Goal: Task Accomplishment & Management: Use online tool/utility

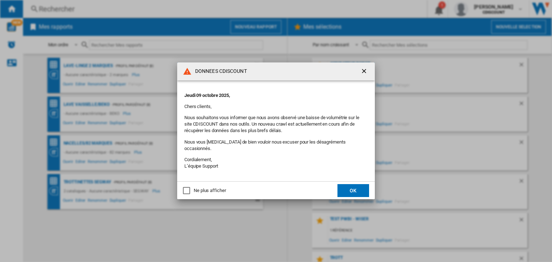
click at [355, 188] on button "OK" at bounding box center [354, 190] width 32 height 13
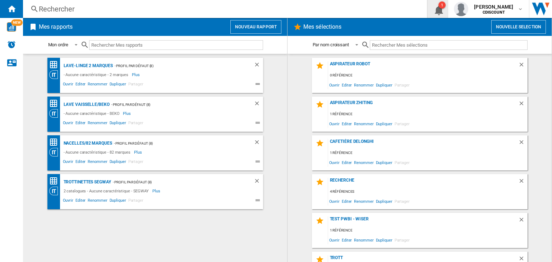
click at [442, 10] on ng-md-icon "1\a notification" at bounding box center [438, 9] width 9 height 9
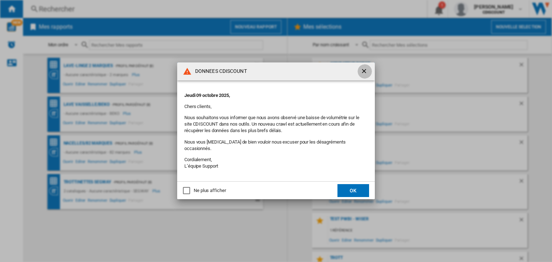
click at [363, 72] on ng-md-icon "getI18NText('BUTTONS.CLOSE_DIALOG')" at bounding box center [365, 72] width 9 height 9
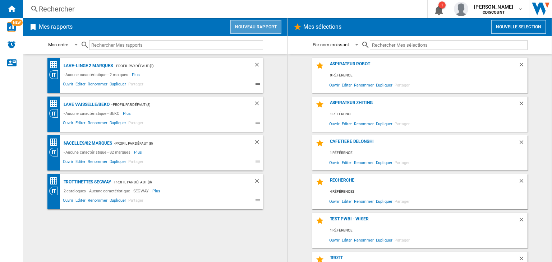
click at [257, 27] on button "Nouveau rapport" at bounding box center [255, 27] width 51 height 14
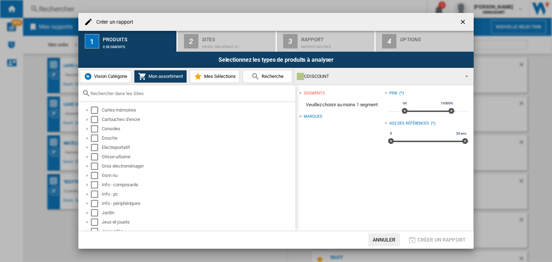
click at [110, 75] on span "Vision Catégorie" at bounding box center [109, 76] width 35 height 5
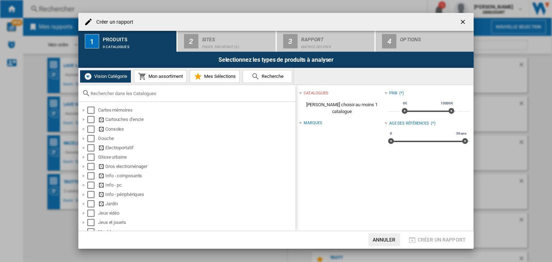
click at [163, 79] on button "Mon assortiment" at bounding box center [160, 76] width 53 height 13
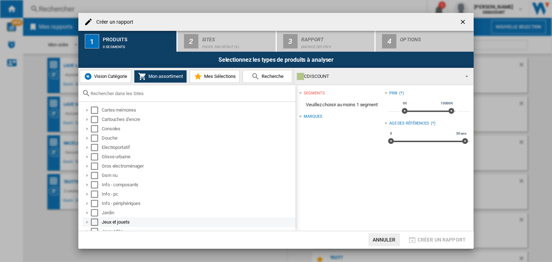
click at [86, 222] on div at bounding box center [87, 222] width 7 height 7
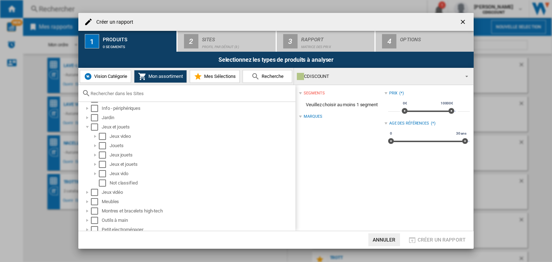
scroll to position [96, 0]
click at [96, 144] on div at bounding box center [95, 145] width 7 height 7
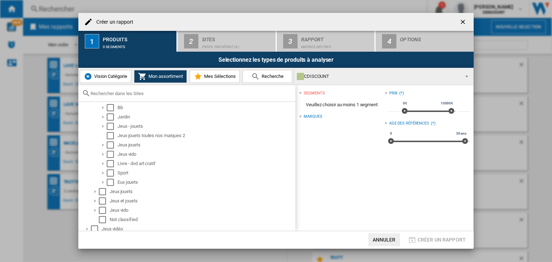
scroll to position [149, 0]
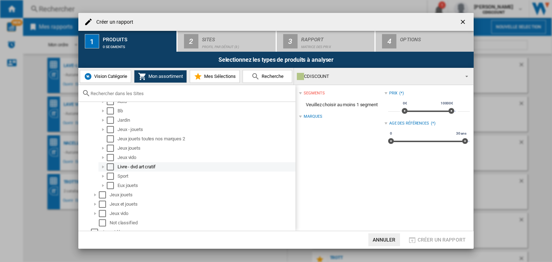
click at [103, 167] on div at bounding box center [103, 167] width 7 height 7
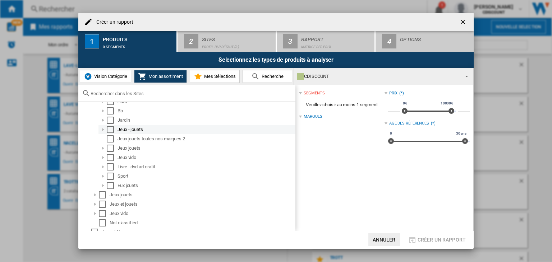
click at [104, 129] on div at bounding box center [103, 129] width 7 height 7
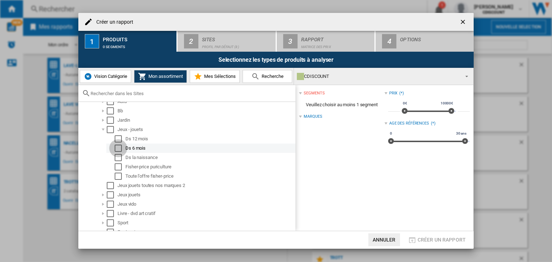
click at [118, 148] on div "Select" at bounding box center [118, 148] width 7 height 7
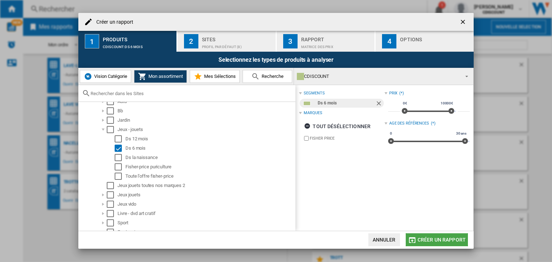
click at [442, 240] on span "Créer un rapport" at bounding box center [442, 240] width 48 height 6
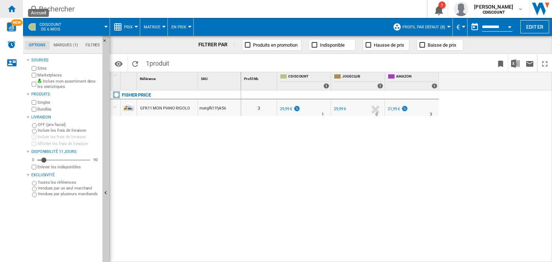
click at [13, 6] on ng-md-icon "Accueil" at bounding box center [11, 8] width 9 height 9
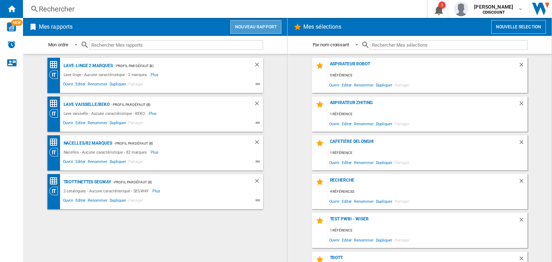
click at [249, 28] on button "Nouveau rapport" at bounding box center [255, 27] width 51 height 14
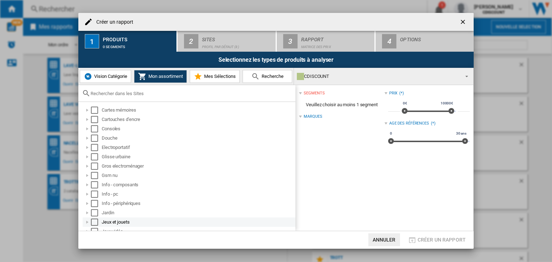
click at [88, 223] on div "Créer un ..." at bounding box center [87, 222] width 7 height 7
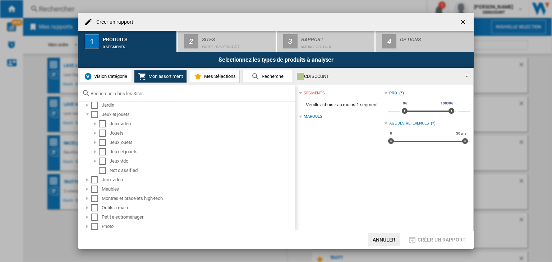
scroll to position [111, 0]
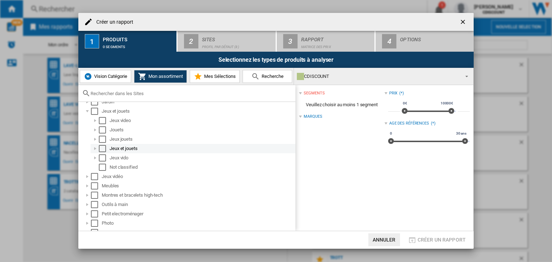
click at [96, 147] on div "Créer un ..." at bounding box center [95, 148] width 7 height 7
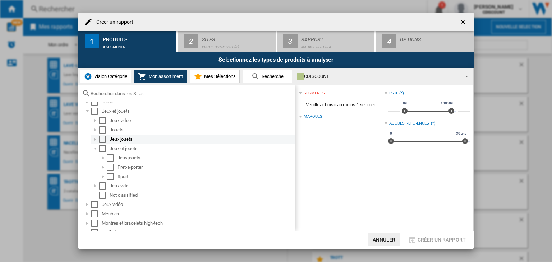
click at [95, 139] on div "Créer un ..." at bounding box center [95, 139] width 7 height 7
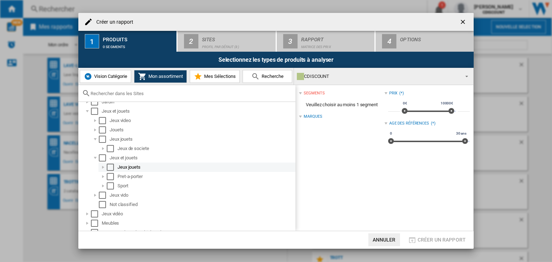
click at [104, 169] on div "Créer un ..." at bounding box center [103, 167] width 7 height 7
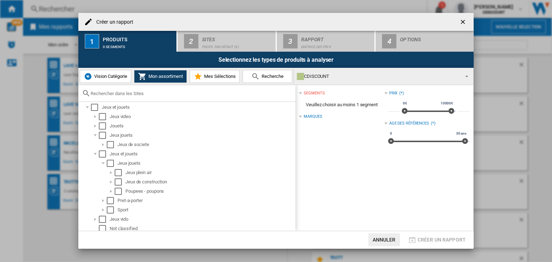
scroll to position [113, 0]
click at [112, 193] on div "Créer un ..." at bounding box center [110, 193] width 7 height 7
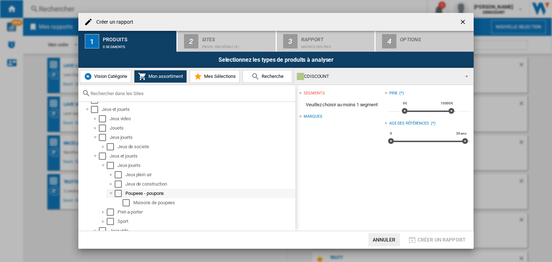
click at [119, 193] on div "Select" at bounding box center [118, 193] width 7 height 7
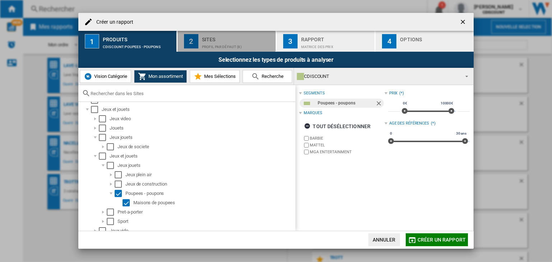
click at [212, 44] on div "Profil par défaut (8)" at bounding box center [237, 45] width 71 height 8
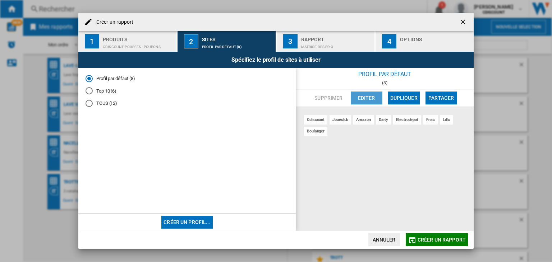
click at [368, 95] on button "Editer" at bounding box center [367, 98] width 32 height 13
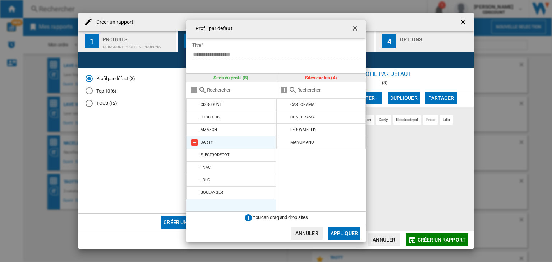
click at [231, 143] on li "DARTY" at bounding box center [231, 142] width 90 height 13
click at [194, 141] on md-icon at bounding box center [194, 142] width 9 height 9
click at [194, 143] on md-icon at bounding box center [194, 142] width 9 height 9
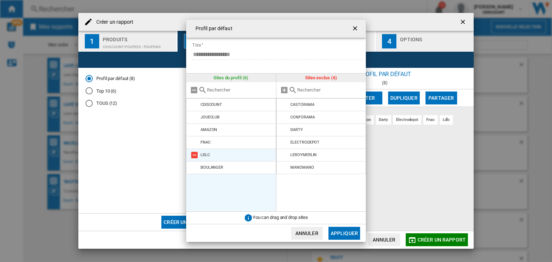
click at [194, 156] on md-icon at bounding box center [194, 155] width 9 height 9
click at [194, 155] on md-icon at bounding box center [194, 155] width 9 height 9
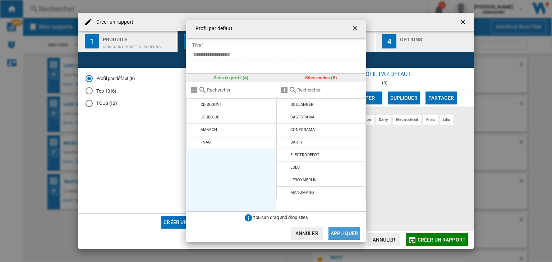
click at [341, 233] on button "Appliquer" at bounding box center [345, 233] width 32 height 13
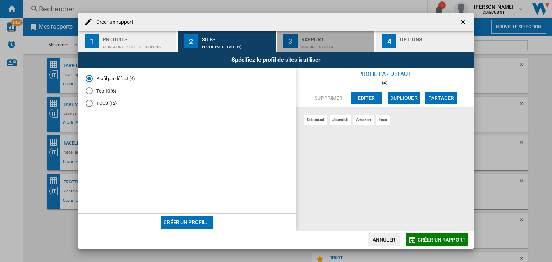
click at [316, 46] on div "Matrice des prix" at bounding box center [336, 45] width 71 height 8
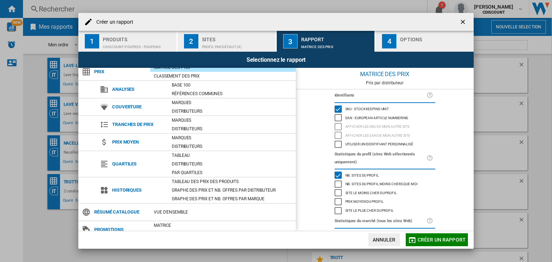
scroll to position [0, 0]
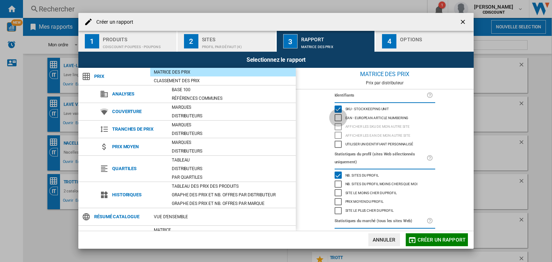
click at [336, 118] on div "EAN - European Article Numbering" at bounding box center [338, 117] width 7 height 7
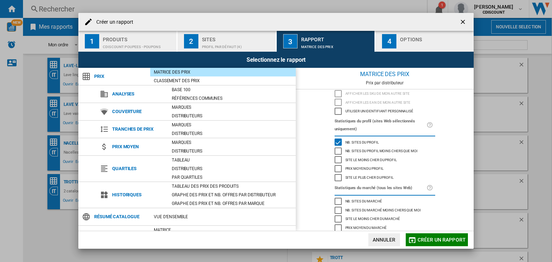
scroll to position [46, 0]
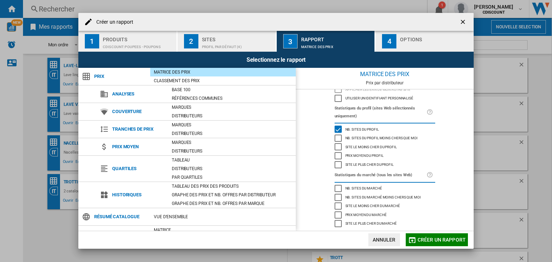
click at [400, 41] on button "4 Options" at bounding box center [425, 41] width 98 height 21
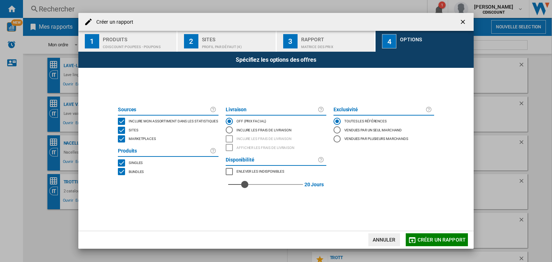
drag, startPoint x: 230, startPoint y: 184, endPoint x: 246, endPoint y: 182, distance: 15.6
click at [246, 182] on div "red" at bounding box center [244, 184] width 7 height 7
click at [437, 241] on span "Créer un rapport" at bounding box center [442, 240] width 48 height 6
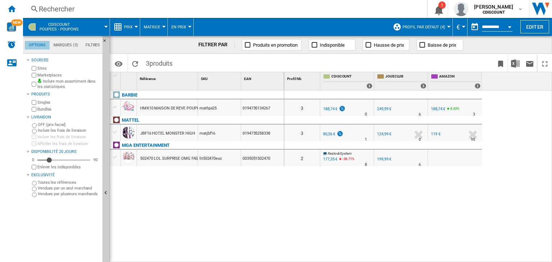
click at [38, 45] on md-tab-item "Options" at bounding box center [37, 45] width 25 height 9
click at [58, 43] on md-tab-item "Marques (3)" at bounding box center [66, 45] width 32 height 9
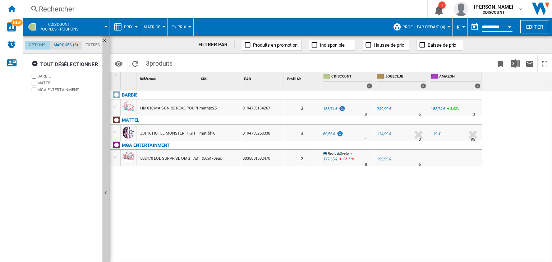
click at [32, 45] on md-tab-item "Options" at bounding box center [37, 45] width 25 height 9
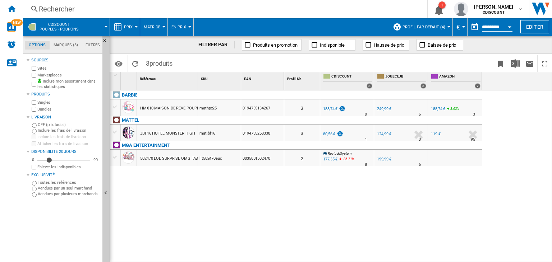
scroll to position [8, 0]
click at [46, 27] on span "CDISCOUNT Poupees - poupons" at bounding box center [59, 26] width 39 height 9
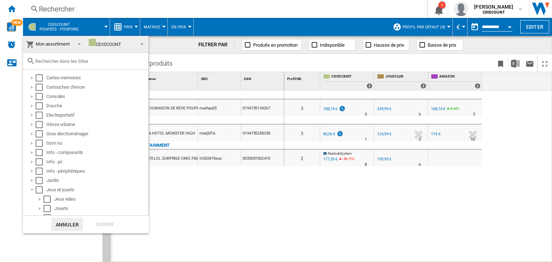
click at [57, 46] on span "Mon assortiment" at bounding box center [53, 43] width 34 height 5
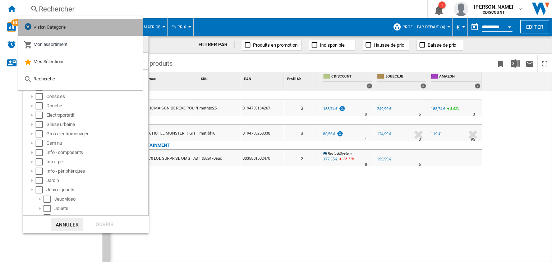
click at [56, 28] on span "Vision Catégorie" at bounding box center [49, 26] width 32 height 5
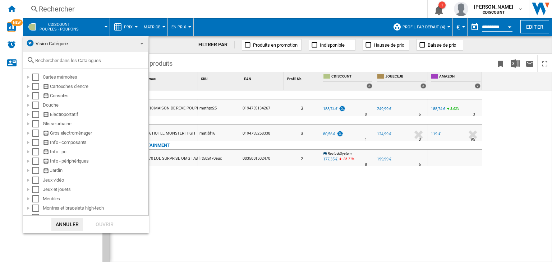
click at [189, 207] on md-backdrop at bounding box center [276, 131] width 552 height 262
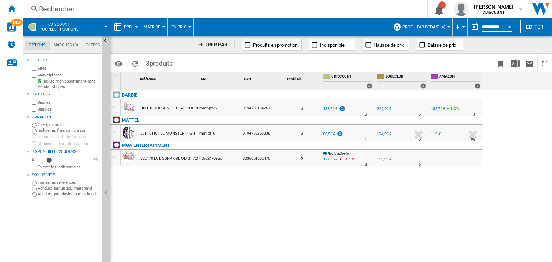
click at [46, 28] on span "CDISCOUNT Poupees - poupons" at bounding box center [59, 26] width 39 height 9
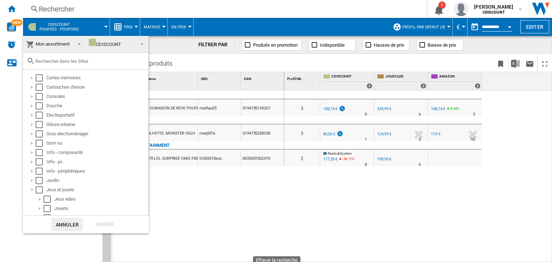
click at [14, 9] on md-backdrop at bounding box center [276, 131] width 552 height 262
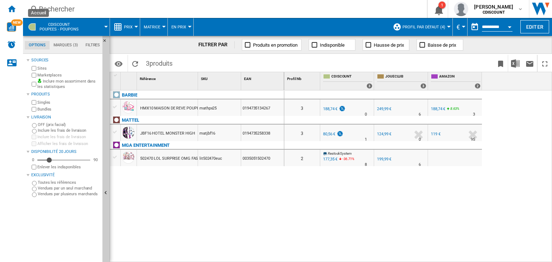
click at [14, 9] on ng-md-icon "Accueil" at bounding box center [11, 8] width 9 height 9
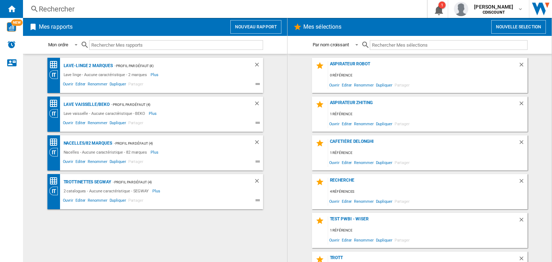
click at [252, 29] on button "Nouveau rapport" at bounding box center [255, 27] width 51 height 14
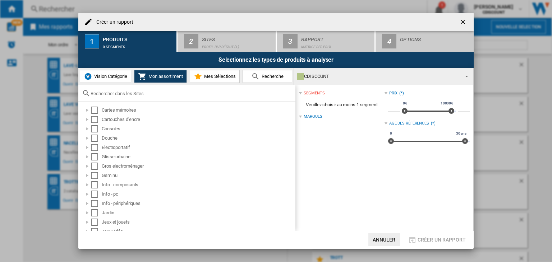
click at [111, 74] on span "Vision Catégorie" at bounding box center [109, 76] width 35 height 5
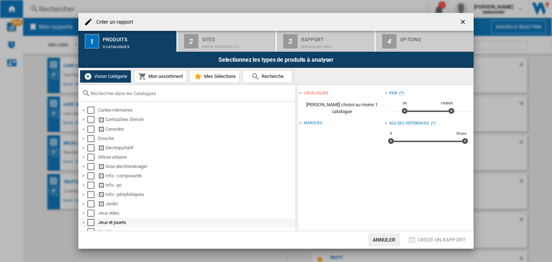
click at [83, 222] on div "Créer un ..." at bounding box center [83, 222] width 7 height 7
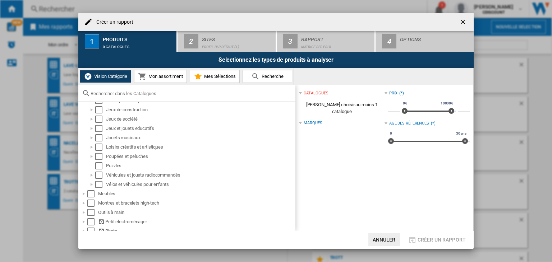
scroll to position [151, 0]
click at [132, 157] on div "Poupées et peluches" at bounding box center [200, 155] width 188 height 7
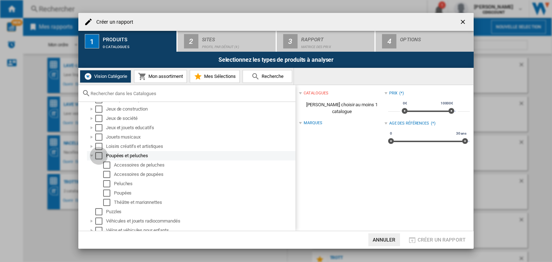
click at [100, 157] on div "Select" at bounding box center [98, 155] width 7 height 7
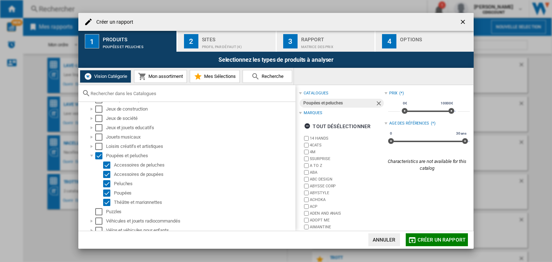
click at [255, 43] on div "Profil par défaut (4)" at bounding box center [237, 45] width 71 height 8
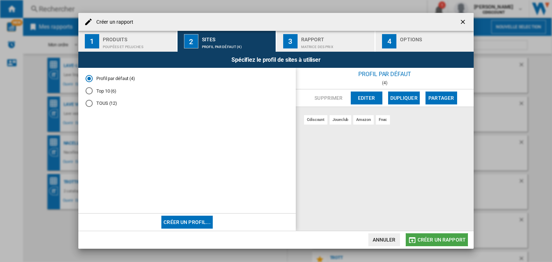
click at [433, 243] on span "Créer un rapport" at bounding box center [442, 240] width 48 height 6
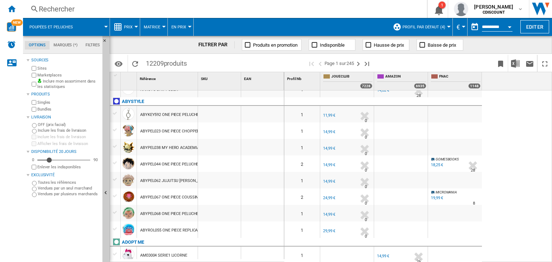
scroll to position [40, 0]
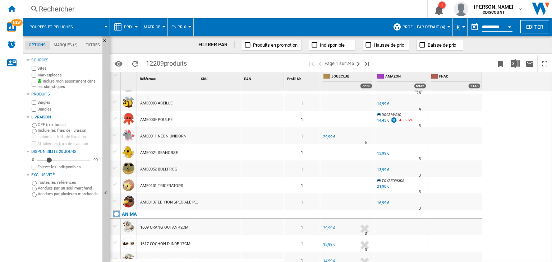
click at [329, 137] on div "29,99 €" at bounding box center [329, 137] width 12 height 5
click at [130, 23] on button "Prix" at bounding box center [130, 27] width 12 height 18
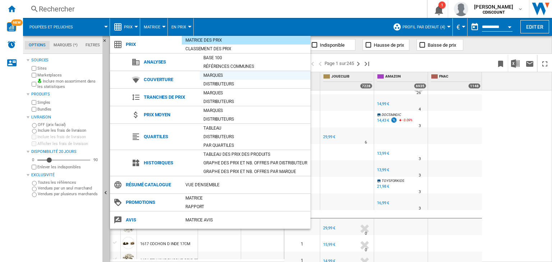
click at [210, 72] on div "Marques" at bounding box center [255, 75] width 111 height 7
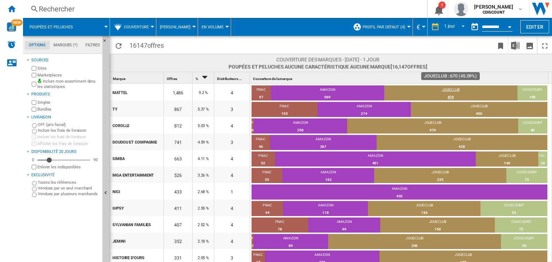
click at [420, 91] on div "JOUECLUB" at bounding box center [450, 90] width 133 height 6
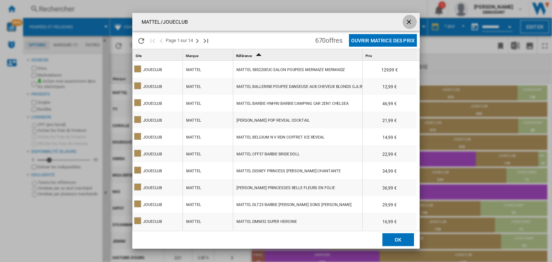
click at [410, 19] on ng-md-icon "getI18NText('BUTTONS.CLOSE_DIALOG')" at bounding box center [409, 22] width 9 height 9
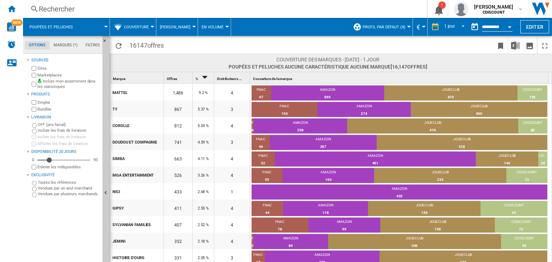
click at [75, 24] on button "Poupées et peluches" at bounding box center [54, 27] width 51 height 18
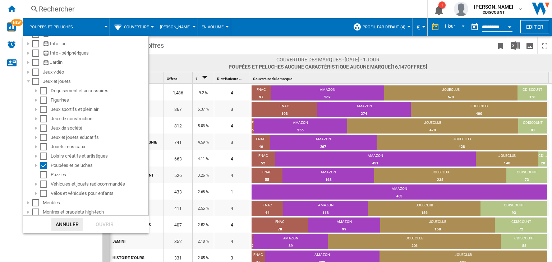
scroll to position [114, 0]
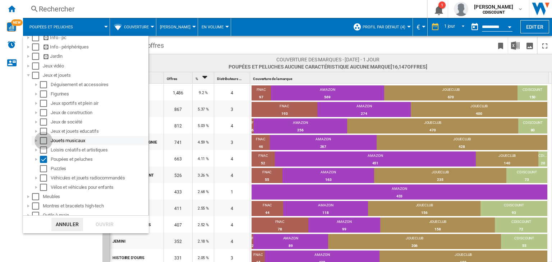
click at [42, 141] on div "Select" at bounding box center [43, 140] width 7 height 7
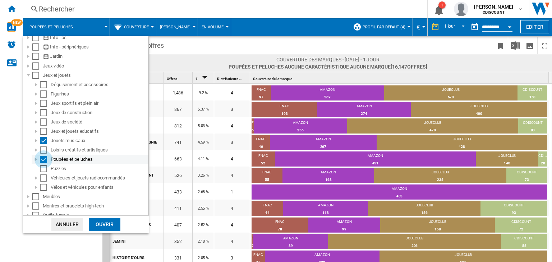
click at [43, 159] on div "Select" at bounding box center [43, 159] width 7 height 7
click at [101, 225] on div "Ouvrir" at bounding box center [105, 224] width 32 height 13
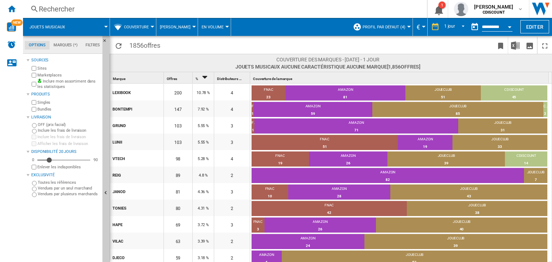
click at [141, 29] on button "Couverture" at bounding box center [138, 27] width 28 height 18
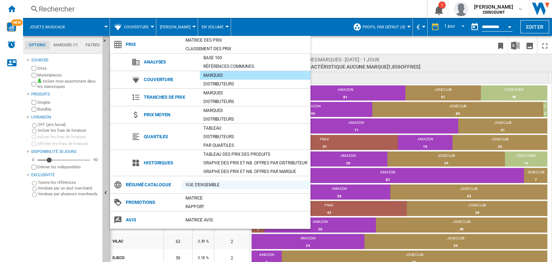
click at [197, 184] on div "Vue d'ensemble" at bounding box center [246, 185] width 129 height 7
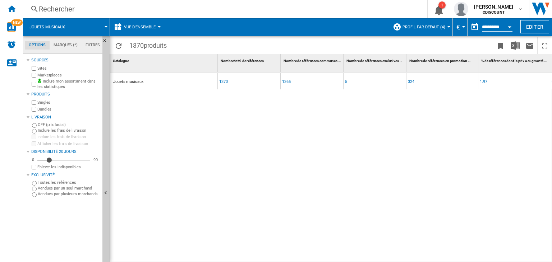
click at [139, 29] on span "Vue d'ensemble" at bounding box center [140, 27] width 32 height 5
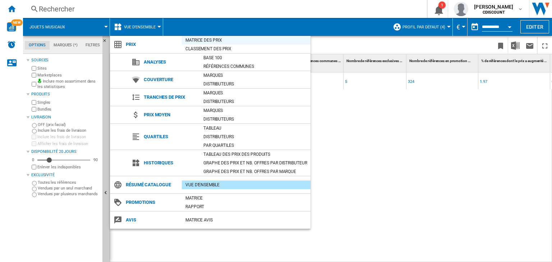
click at [198, 41] on div "Matrice des prix" at bounding box center [246, 40] width 129 height 7
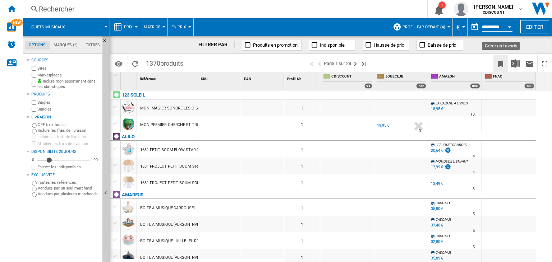
click at [501, 65] on ng-md-icon "Créer un favoris" at bounding box center [500, 64] width 9 height 9
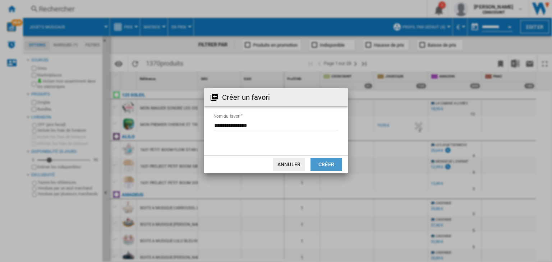
click at [330, 166] on button "Créer" at bounding box center [327, 164] width 32 height 13
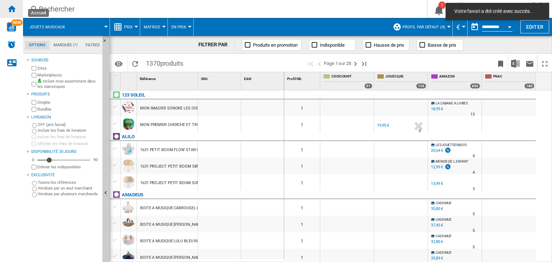
click at [13, 10] on ng-md-icon "Accueil" at bounding box center [11, 8] width 9 height 9
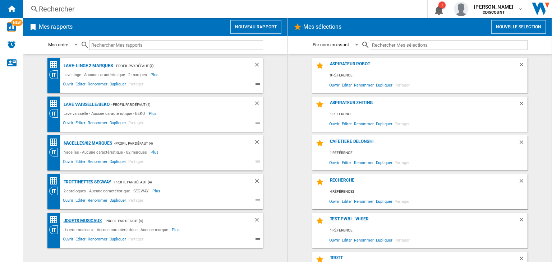
click at [83, 220] on div "Jouets musicaux" at bounding box center [82, 221] width 41 height 9
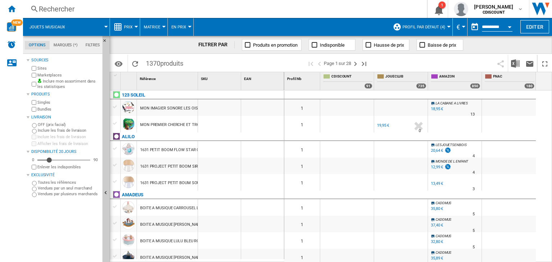
click at [69, 47] on md-tab-item "Marques (*)" at bounding box center [66, 45] width 32 height 9
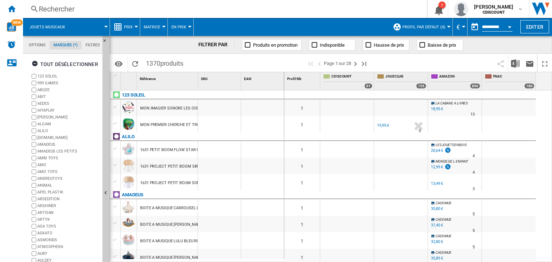
scroll to position [27, 0]
click at [63, 65] on div "tout désélectionner" at bounding box center [65, 64] width 67 height 13
click at [104, 38] on ng-md-icon "Masquer" at bounding box center [106, 42] width 9 height 9
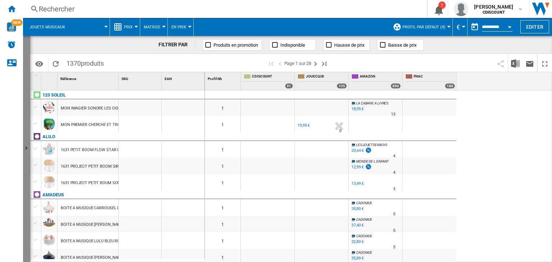
click at [26, 149] on ng-md-icon "Afficher" at bounding box center [27, 149] width 9 height 9
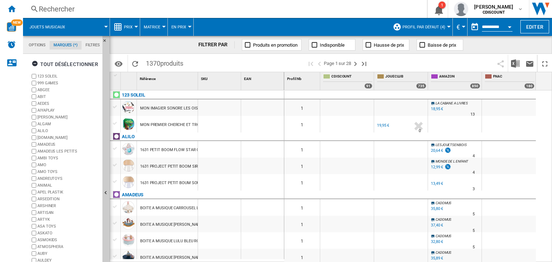
click at [429, 45] on span "Baisse de prix" at bounding box center [442, 44] width 28 height 5
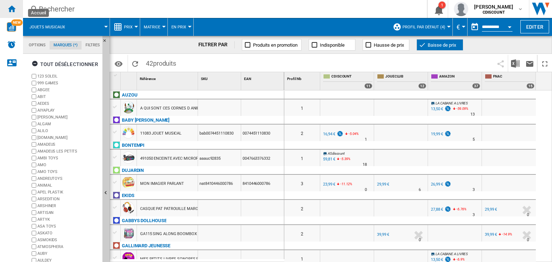
click at [10, 8] on ng-md-icon "Accueil" at bounding box center [11, 8] width 9 height 9
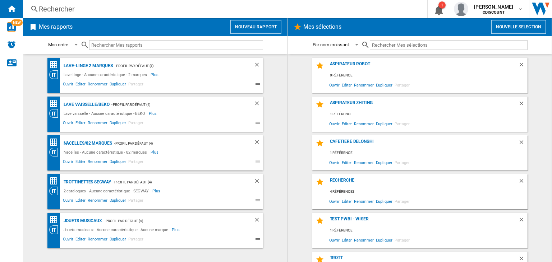
click at [347, 183] on div "Recherche" at bounding box center [423, 183] width 190 height 10
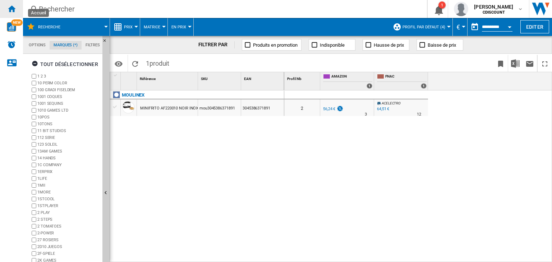
click at [12, 10] on ng-md-icon "Accueil" at bounding box center [11, 8] width 9 height 9
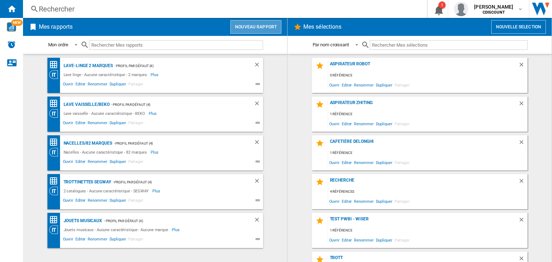
click at [260, 29] on button "Nouveau rapport" at bounding box center [255, 27] width 51 height 14
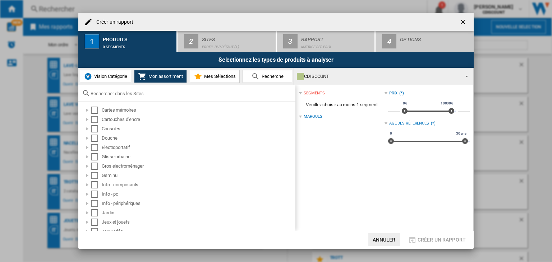
click at [215, 78] on span "Mes Sélections" at bounding box center [218, 76] width 33 height 5
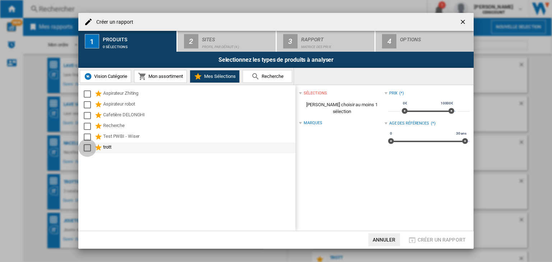
drag, startPoint x: 107, startPoint y: 145, endPoint x: 87, endPoint y: 147, distance: 20.2
click at [87, 147] on div "Select" at bounding box center [87, 148] width 7 height 7
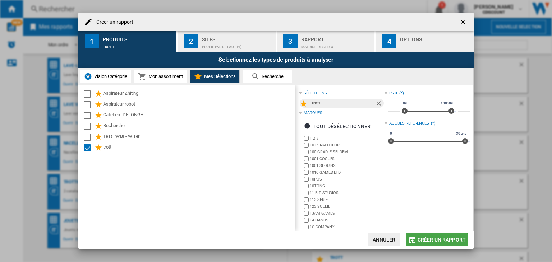
click at [433, 238] on span "Créer un rapport" at bounding box center [442, 240] width 48 height 6
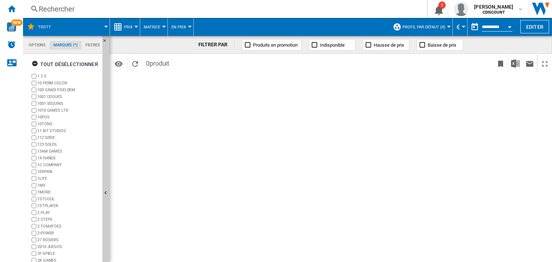
click at [416, 28] on span "Profil par défaut (4)" at bounding box center [424, 27] width 43 height 5
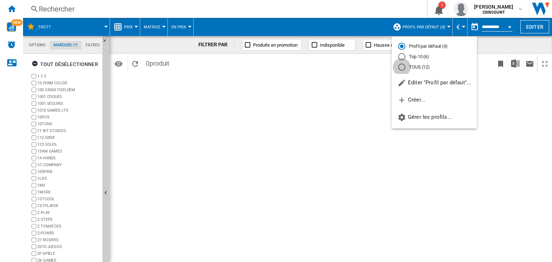
click at [403, 67] on div "TOUS (12)" at bounding box center [401, 67] width 7 height 7
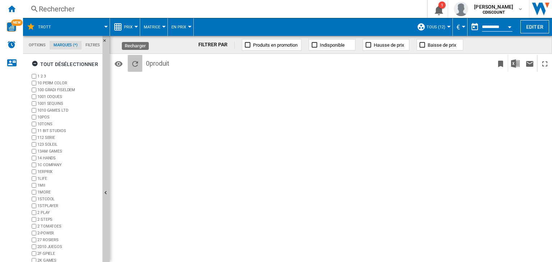
click at [134, 63] on ng-md-icon "Recharger" at bounding box center [135, 64] width 9 height 9
click at [9, 44] on img "Alertes" at bounding box center [11, 44] width 9 height 9
click at [13, 7] on ng-md-icon "Accueil" at bounding box center [11, 8] width 9 height 9
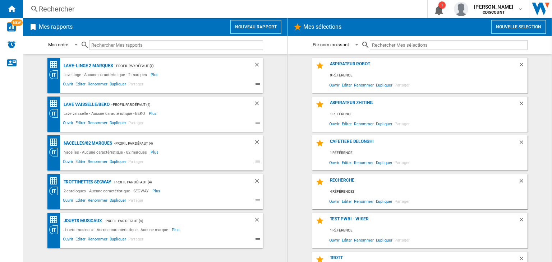
click at [60, 10] on div "Rechercher" at bounding box center [224, 9] width 370 height 10
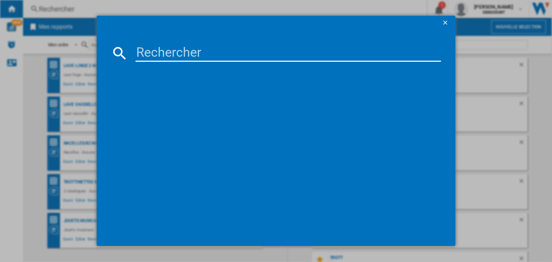
click at [199, 49] on input at bounding box center [289, 53] width 306 height 17
click at [444, 22] on ng-md-icon "getI18NText('BUTTONS.CLOSE_DIALOG')" at bounding box center [446, 23] width 9 height 9
